Goal: Information Seeking & Learning: Learn about a topic

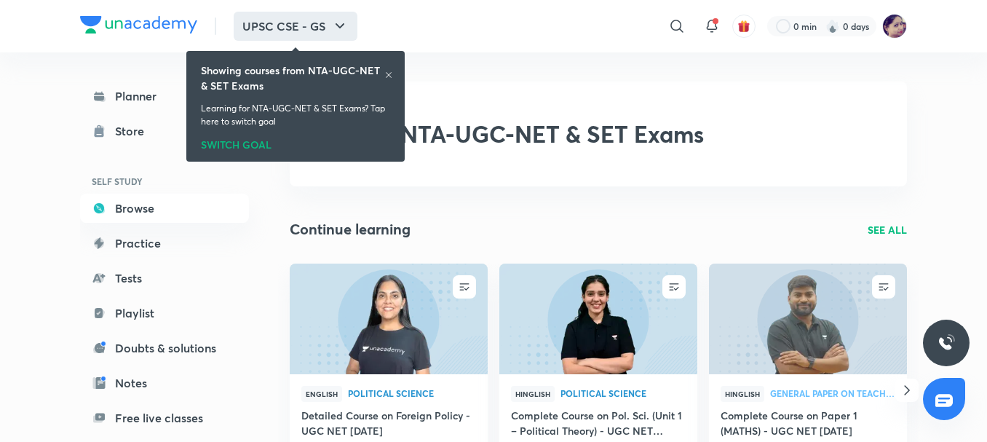
click at [330, 30] on button "UPSC CSE - GS" at bounding box center [296, 26] width 124 height 29
click at [389, 74] on icon at bounding box center [388, 75] width 9 height 9
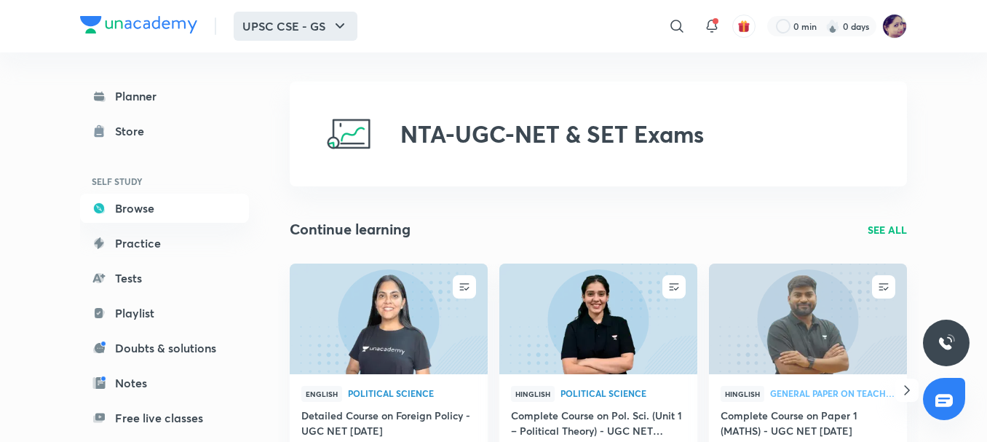
click at [333, 32] on icon "button" at bounding box center [339, 25] width 17 height 17
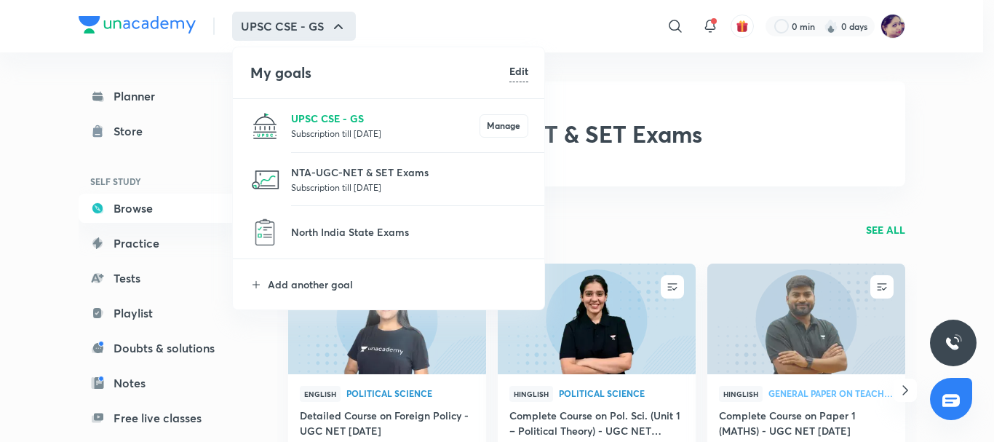
click at [337, 121] on p "UPSC CSE - GS" at bounding box center [385, 118] width 189 height 15
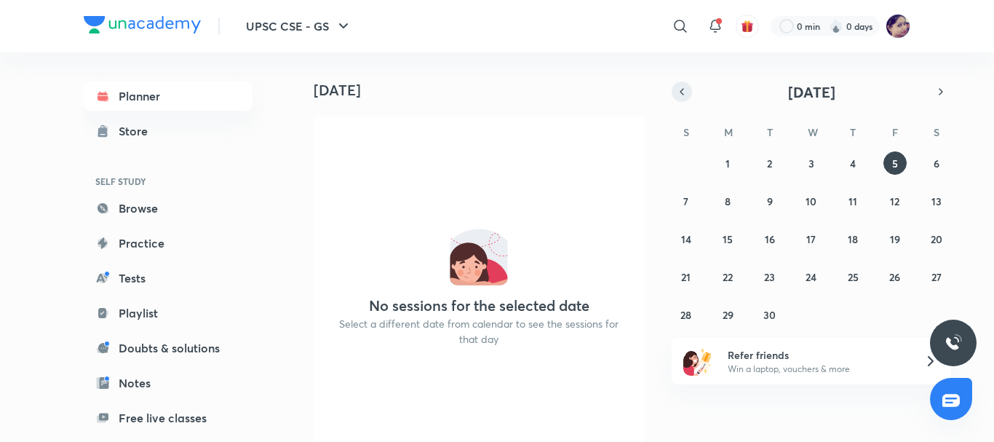
click at [681, 93] on icon "button" at bounding box center [682, 91] width 12 height 13
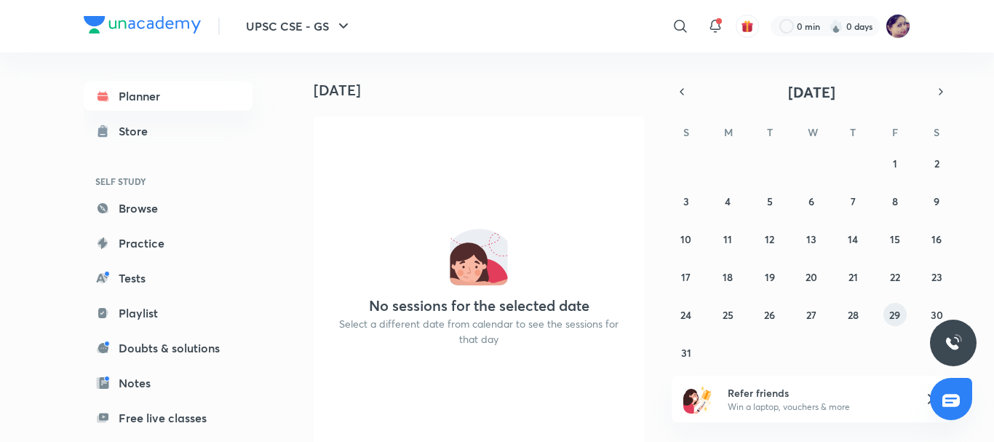
click at [894, 308] on abbr "29" at bounding box center [894, 315] width 11 height 14
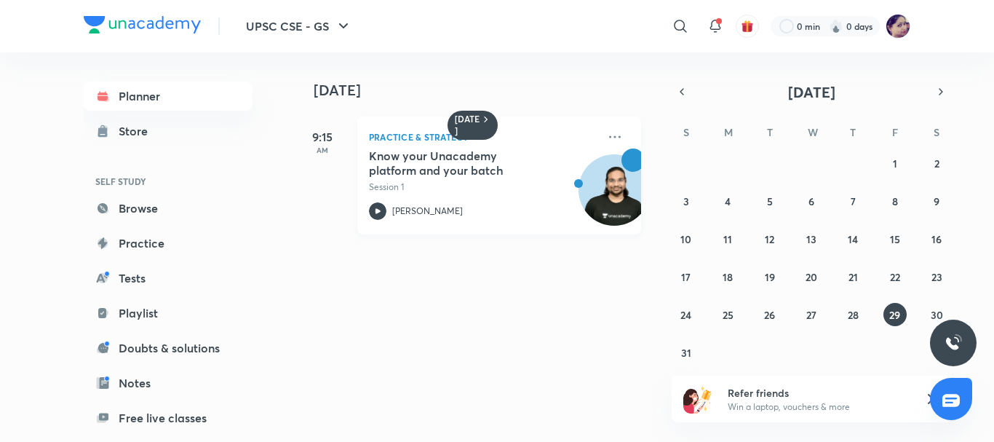
click at [381, 207] on icon at bounding box center [377, 210] width 17 height 17
